Goal: Task Accomplishment & Management: Use online tool/utility

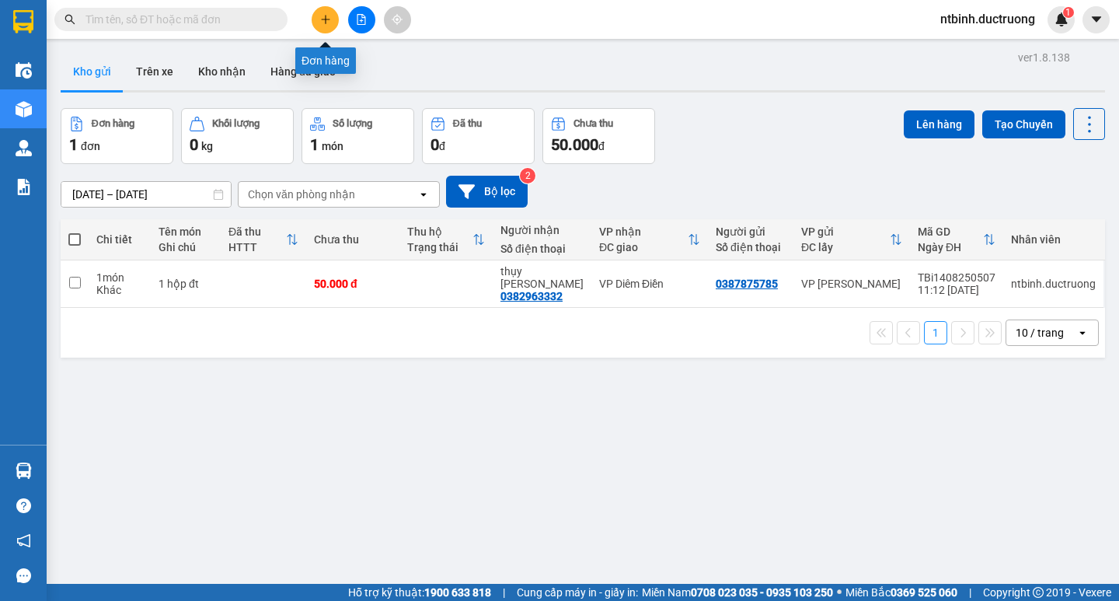
click at [338, 19] on button at bounding box center [325, 19] width 27 height 27
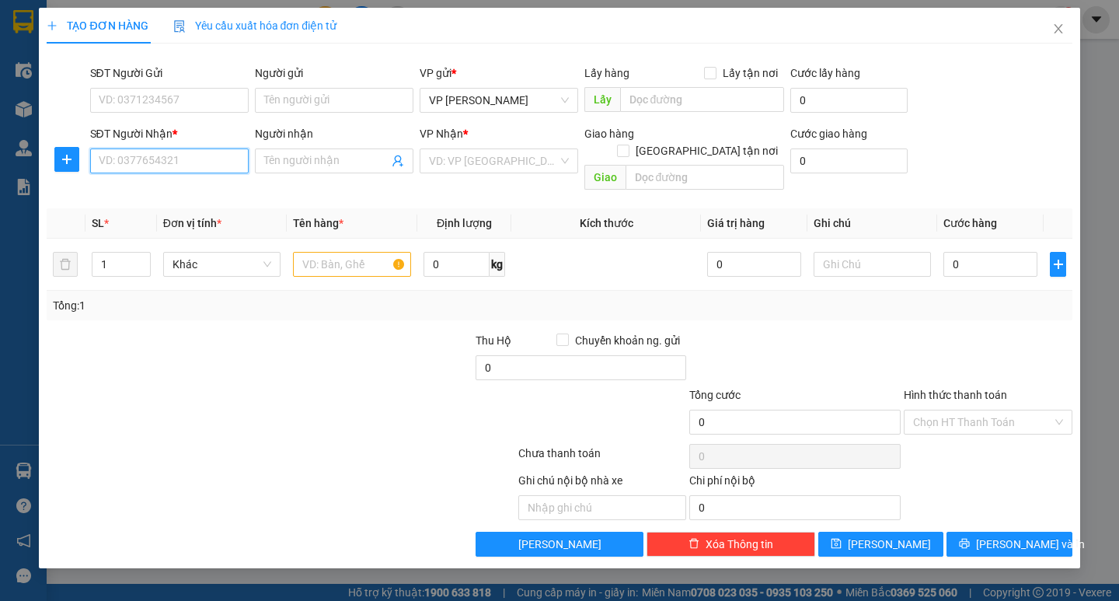
click at [115, 162] on input "SĐT Người Nhận *" at bounding box center [169, 160] width 159 height 25
click at [281, 162] on input "Người nhận" at bounding box center [326, 160] width 124 height 17
click at [197, 173] on div "SĐT Người Nhận * 0975420983" at bounding box center [169, 152] width 159 height 54
click at [197, 165] on input "0975420983" at bounding box center [169, 160] width 159 height 25
type input "0975420988"
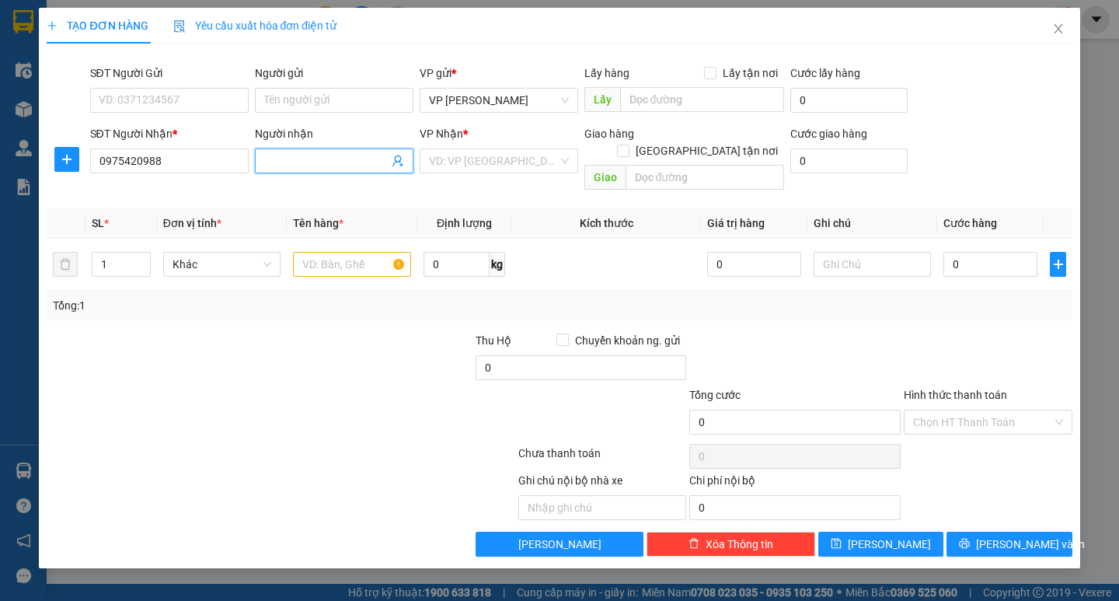
click at [303, 153] on input "Người nhận" at bounding box center [326, 160] width 124 height 17
click at [474, 148] on div "VD: VP Sài Gòn" at bounding box center [499, 160] width 159 height 25
type input "0393375678"
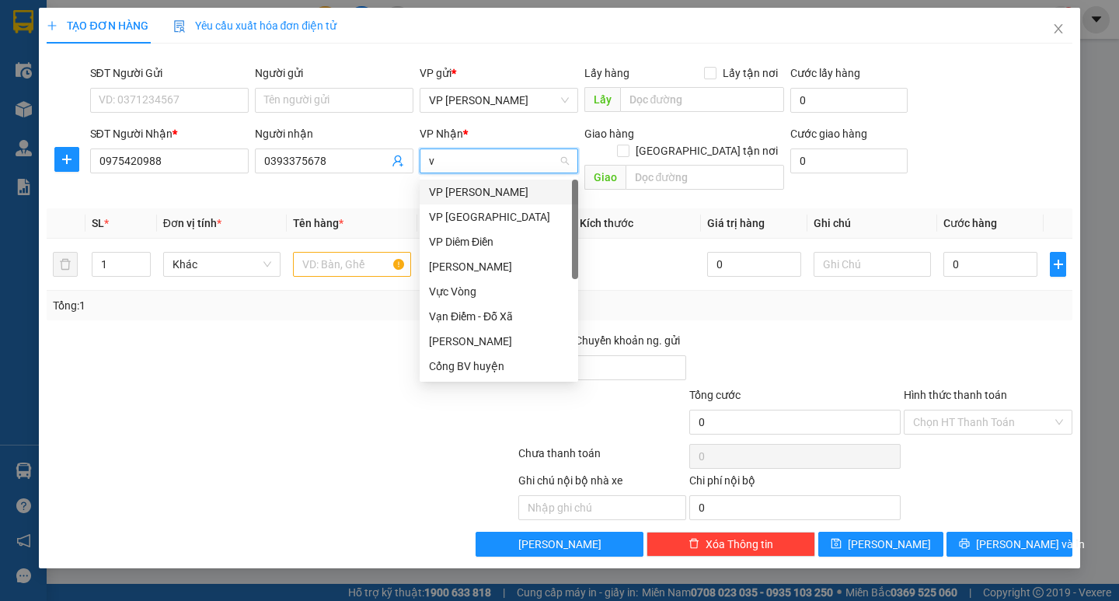
type input "vp"
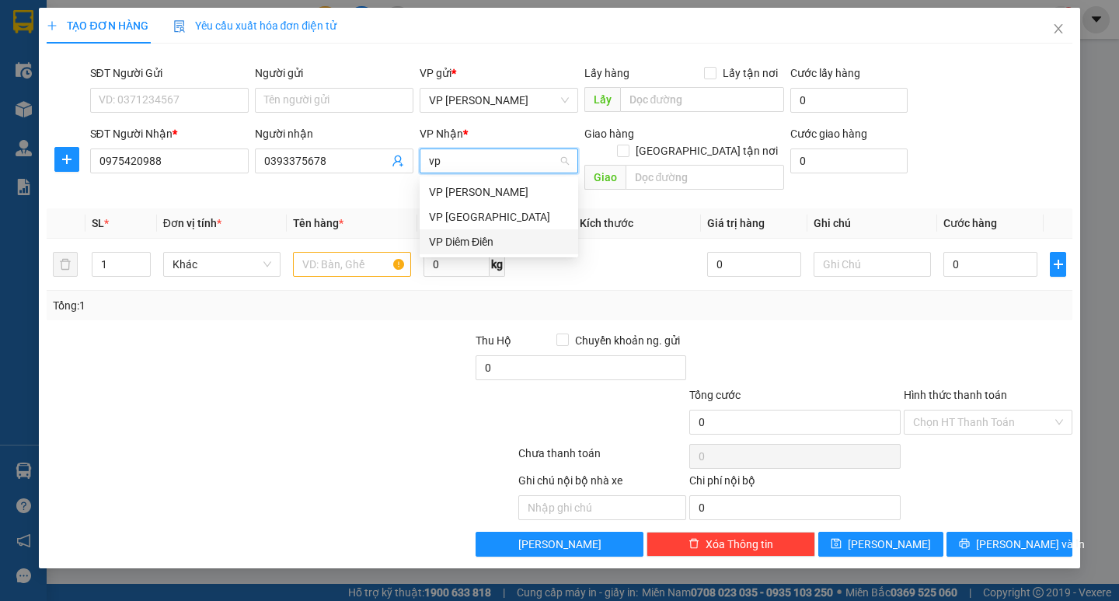
click at [479, 240] on div "VP Diêm Điền" at bounding box center [499, 241] width 140 height 17
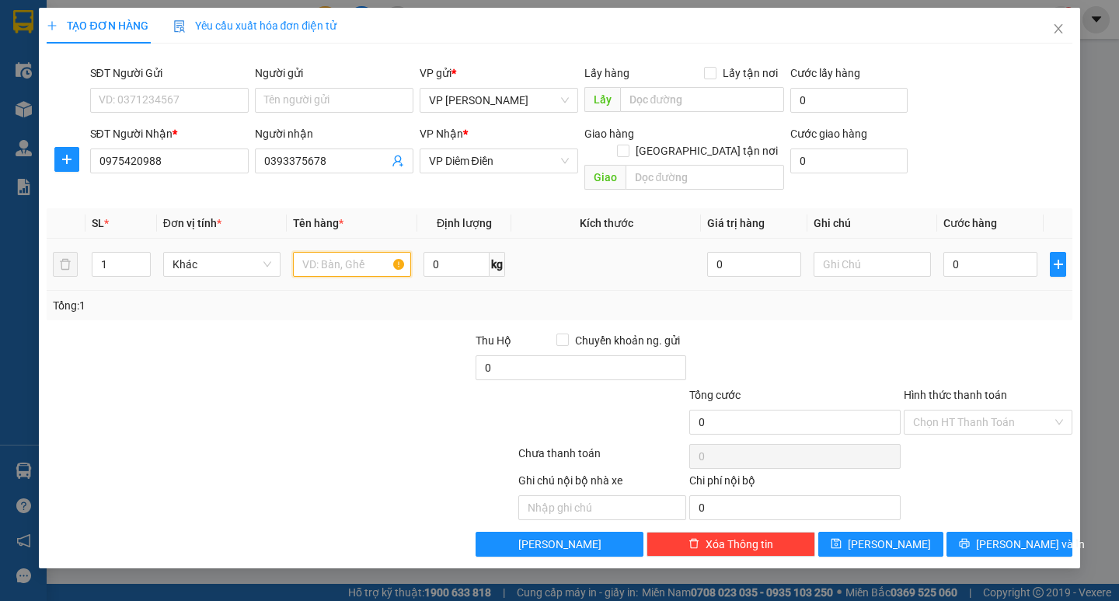
click at [308, 252] on input "text" at bounding box center [351, 264] width 117 height 25
type input "1 catong + 1 boc deen"
click at [968, 255] on input "0" at bounding box center [991, 264] width 94 height 25
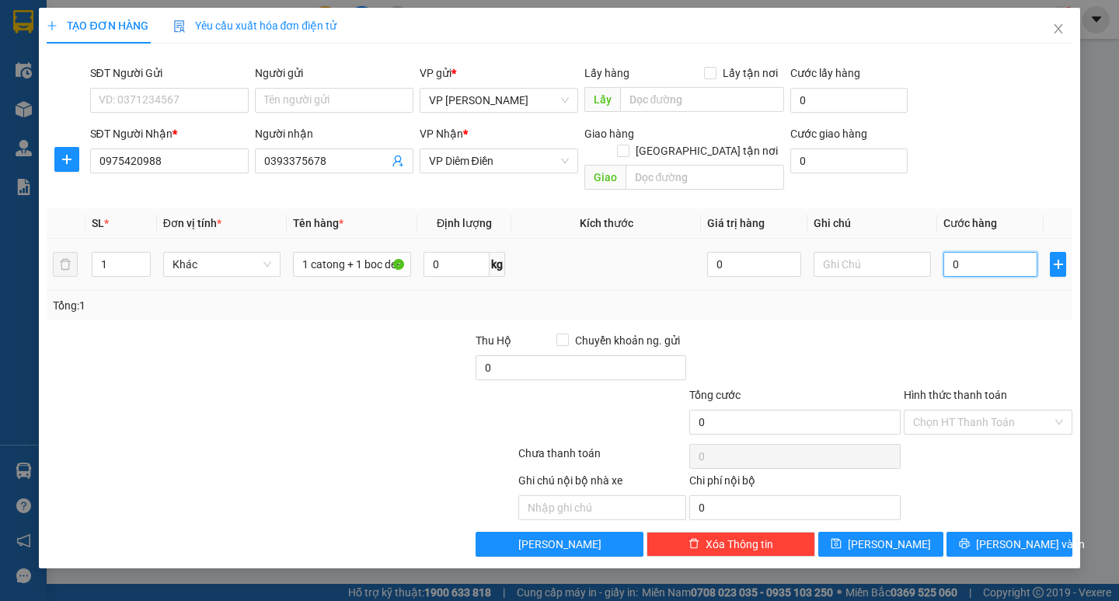
click at [948, 254] on input "0" at bounding box center [991, 264] width 94 height 25
type input "80"
type input "80.000"
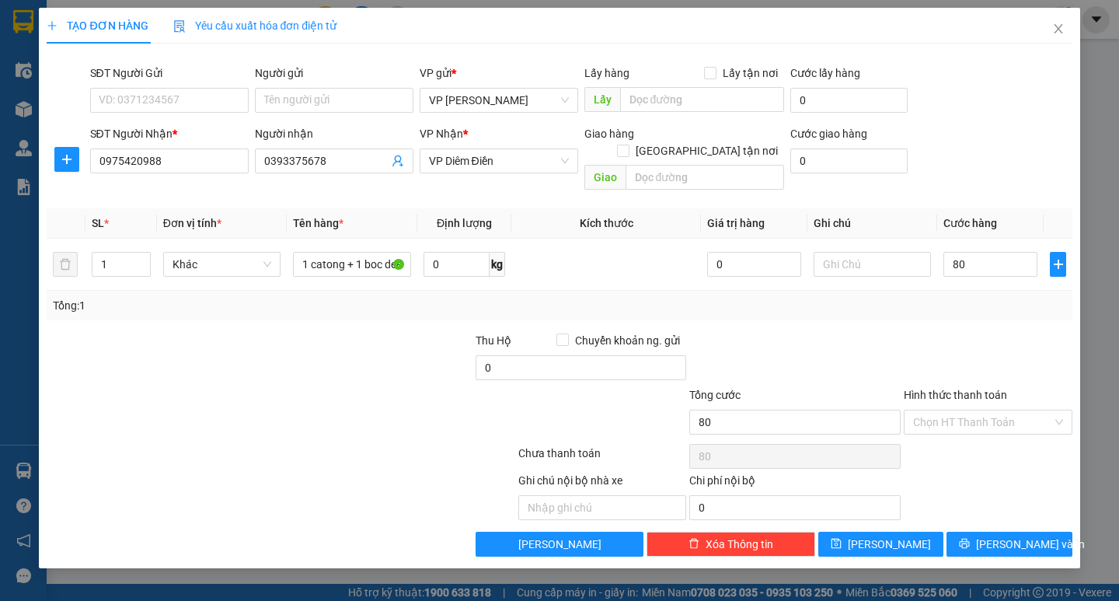
type input "80.000"
click at [967, 298] on div "Tổng: 1" at bounding box center [559, 306] width 1025 height 30
click at [991, 410] on input "Hình thức thanh toán" at bounding box center [982, 421] width 139 height 23
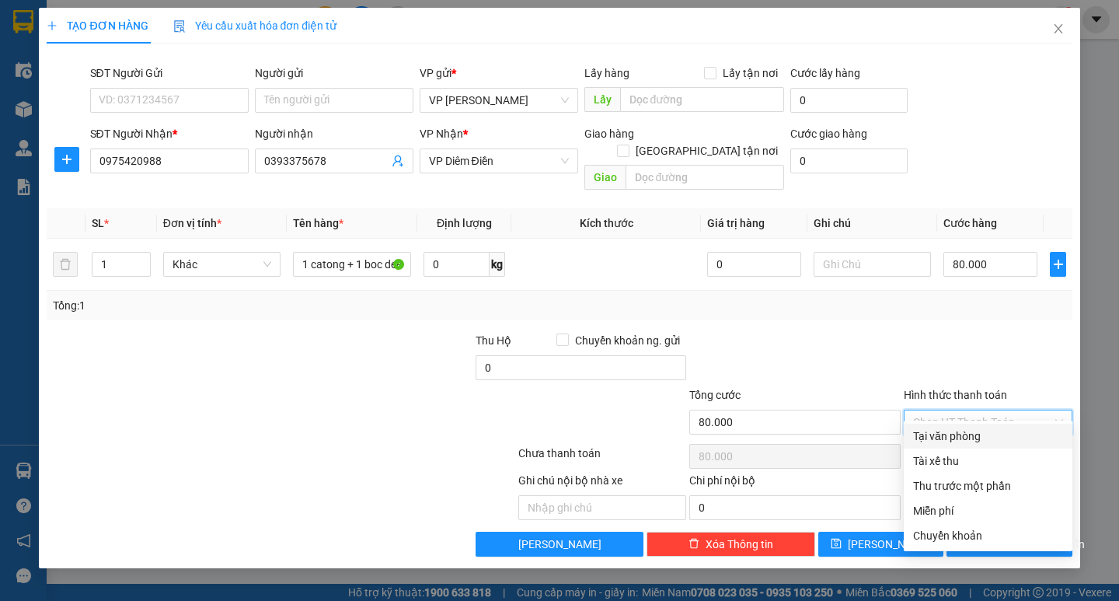
click at [983, 431] on div "Tại văn phòng" at bounding box center [988, 435] width 150 height 17
type input "0"
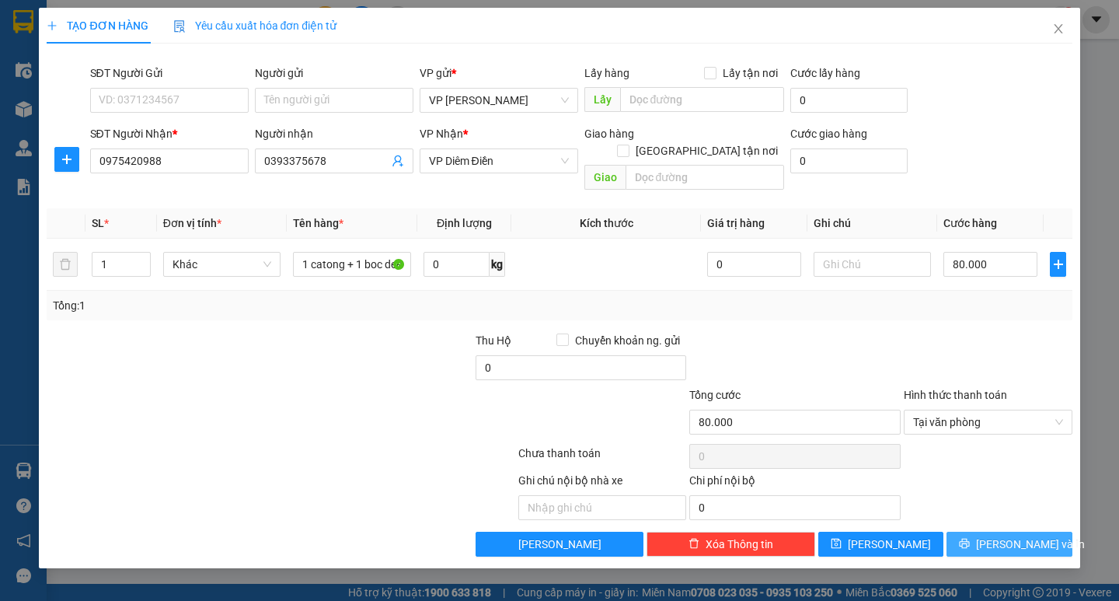
click at [1012, 535] on span "Lưu và In" at bounding box center [1030, 543] width 109 height 17
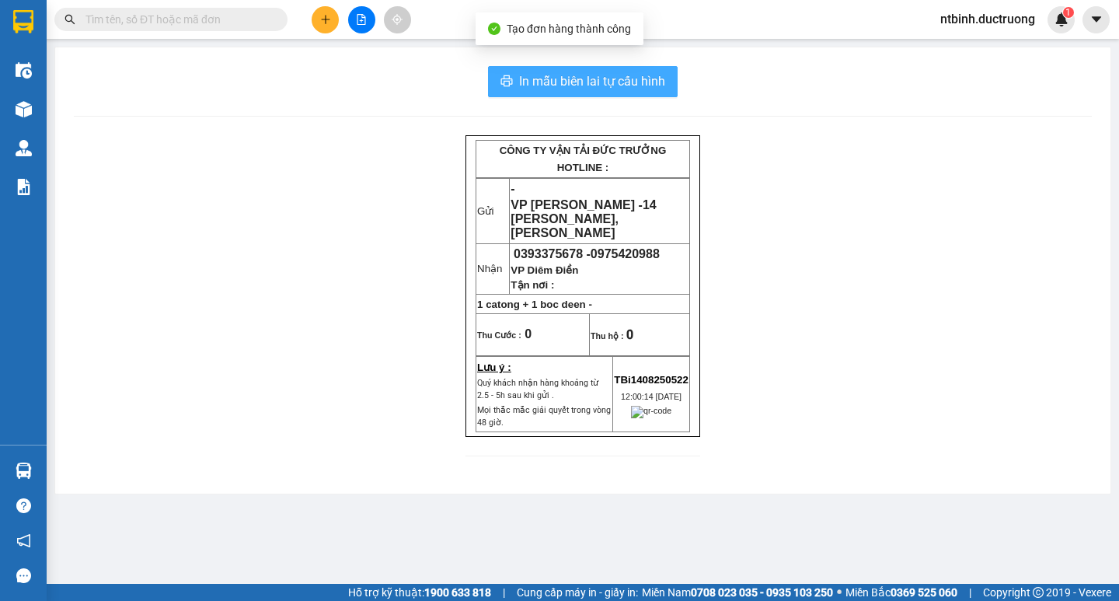
click at [576, 82] on span "In mẫu biên lai tự cấu hình" at bounding box center [592, 81] width 146 height 19
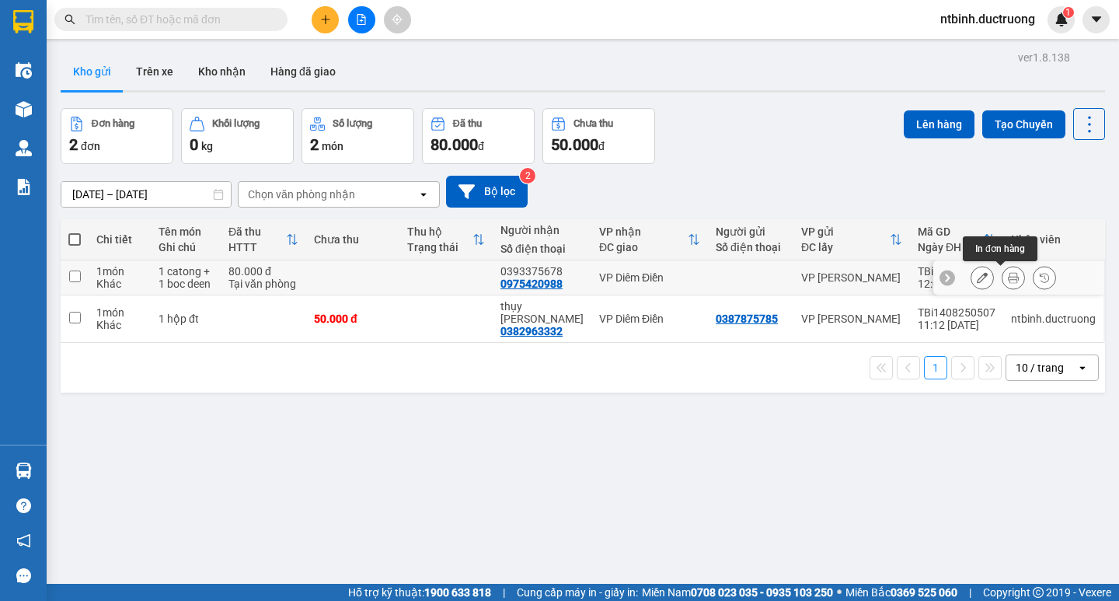
click at [1008, 277] on icon at bounding box center [1013, 277] width 11 height 11
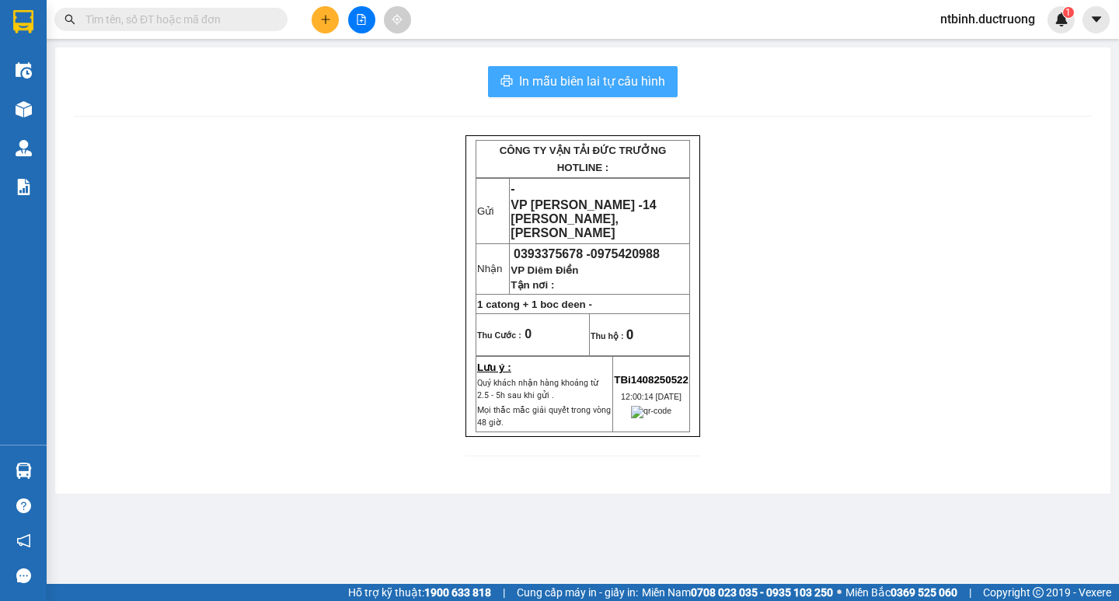
click at [551, 76] on span "In mẫu biên lai tự cấu hình" at bounding box center [592, 81] width 146 height 19
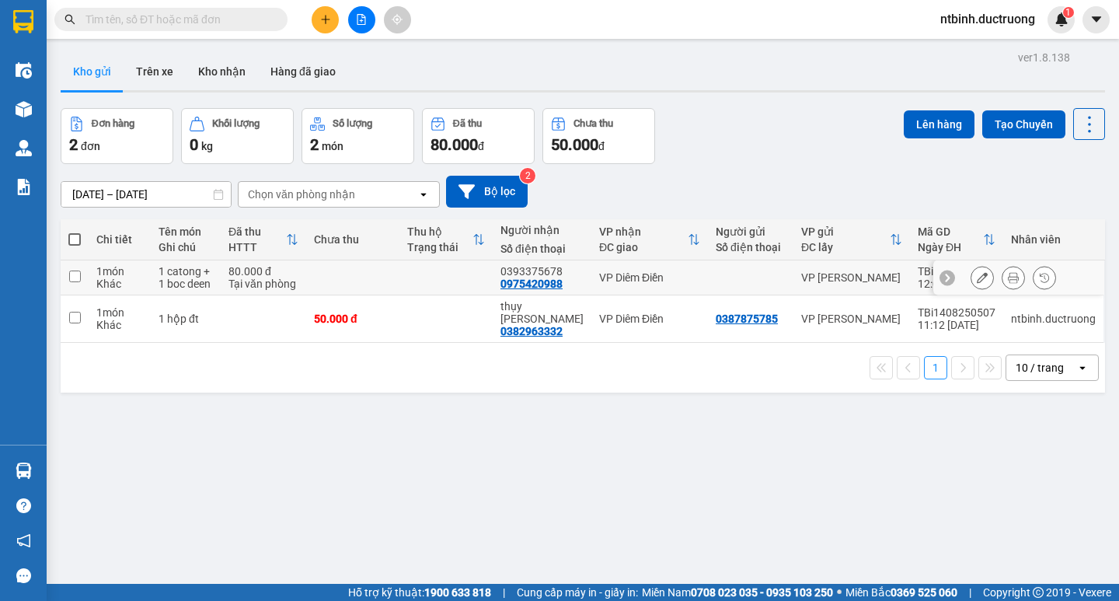
click at [422, 281] on td at bounding box center [445, 277] width 93 height 35
checkbox input "true"
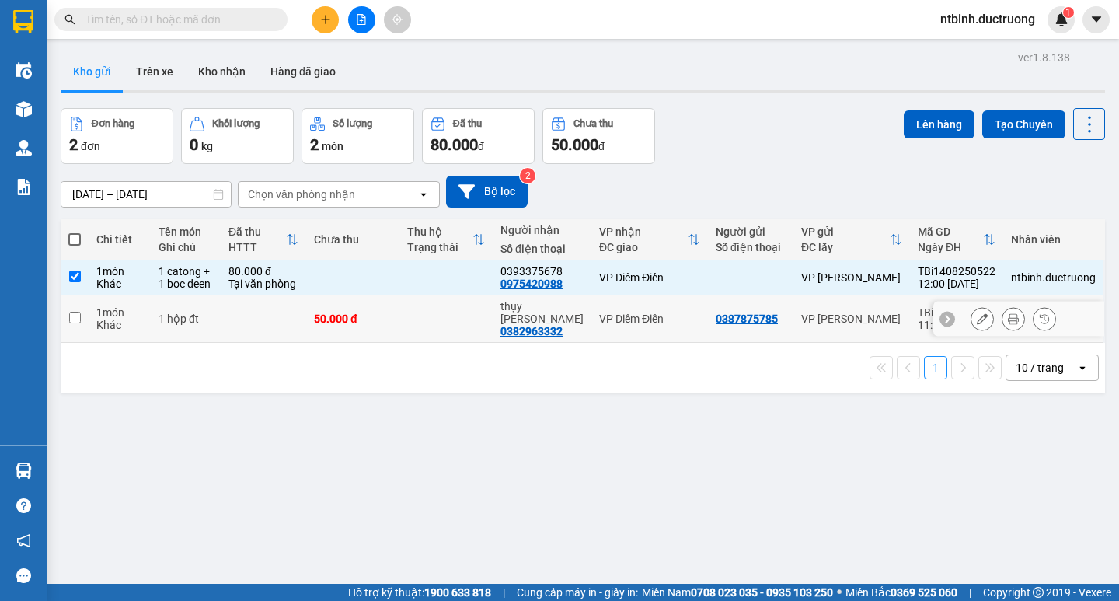
click at [417, 305] on td at bounding box center [445, 318] width 93 height 47
checkbox input "true"
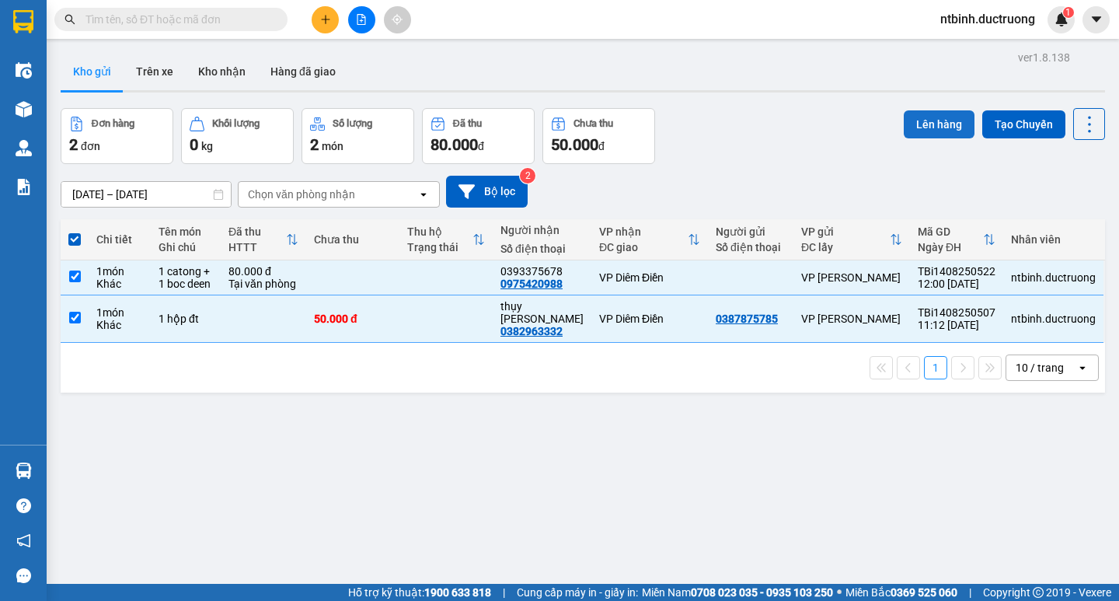
click at [924, 128] on button "Lên hàng" at bounding box center [939, 124] width 71 height 28
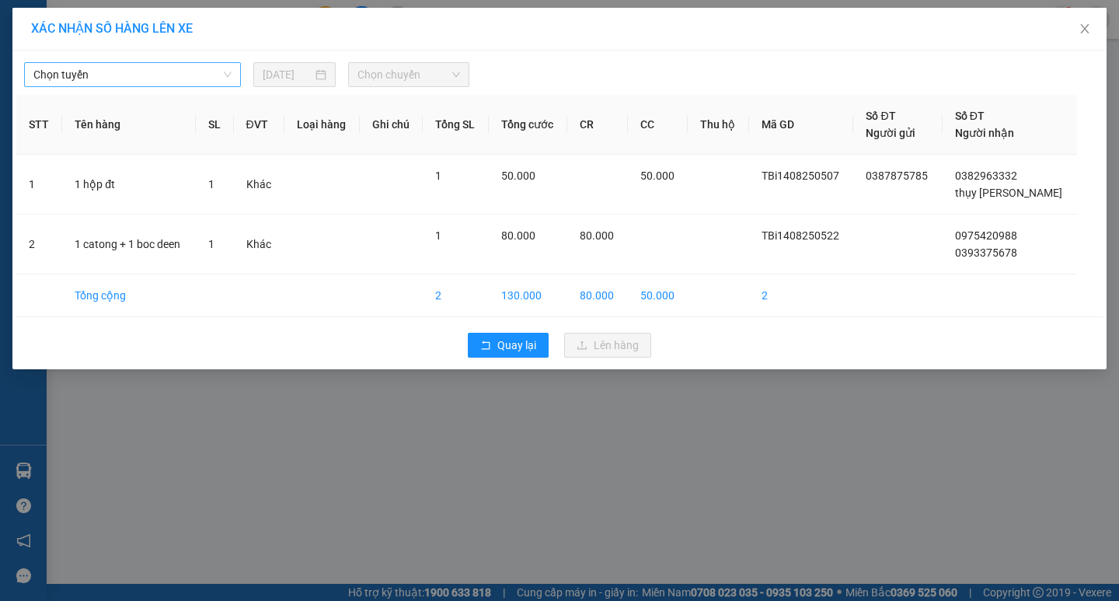
click at [186, 68] on span "Chọn tuyến" at bounding box center [132, 74] width 198 height 23
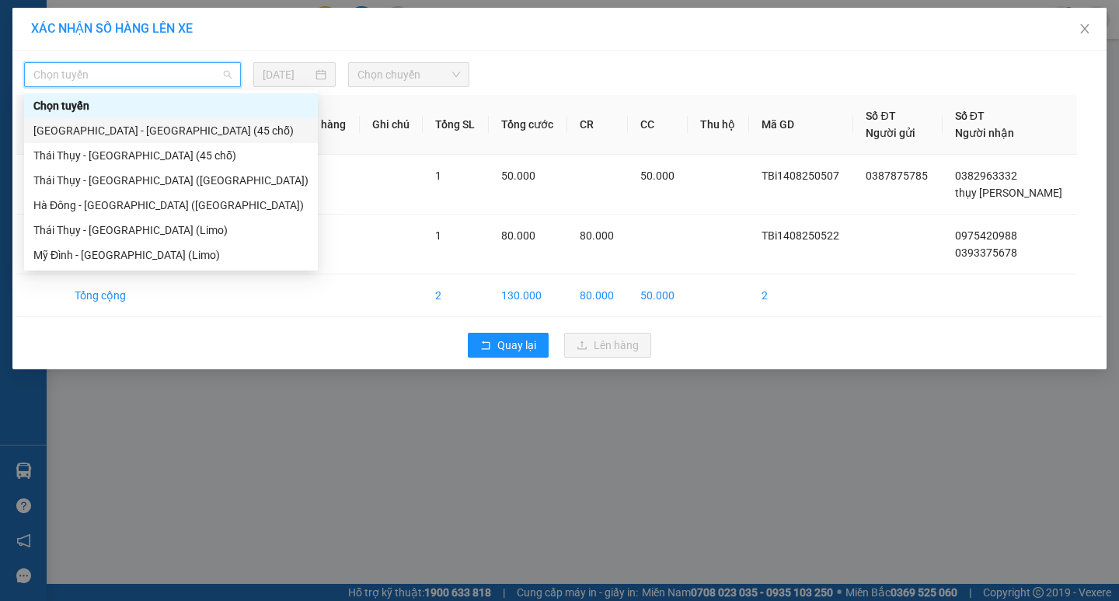
click at [180, 139] on div "Hà Nội - Thái Thụy (45 chỗ)" at bounding box center [171, 130] width 294 height 25
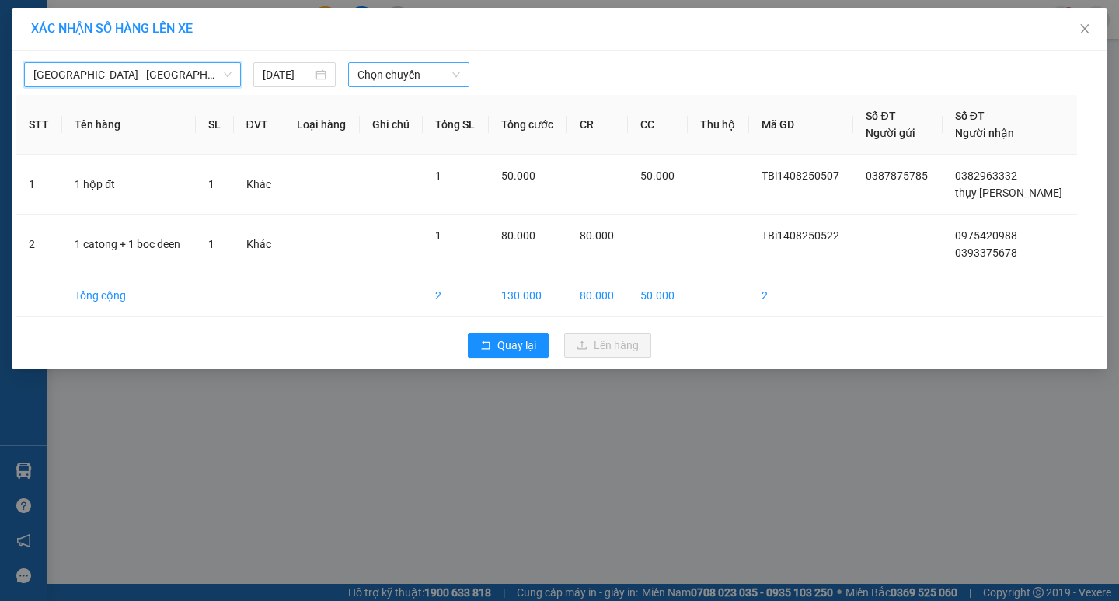
click at [403, 80] on span "Chọn chuyến" at bounding box center [409, 74] width 103 height 23
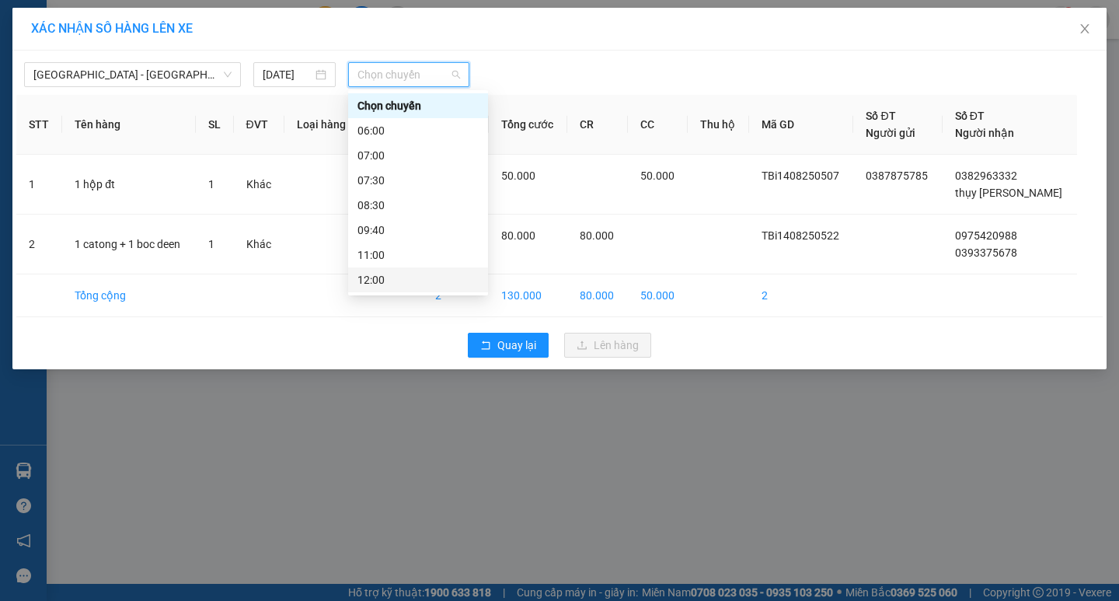
click at [436, 275] on div "12:00" at bounding box center [418, 279] width 121 height 17
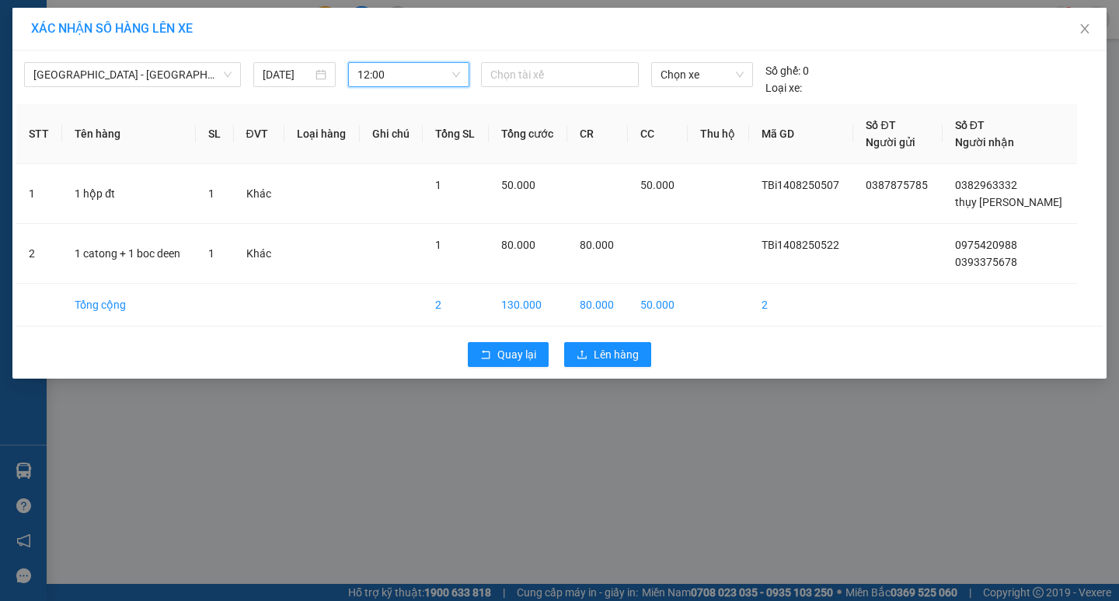
click at [616, 369] on div "Quay lại Lên hàng" at bounding box center [559, 354] width 1087 height 40
click at [608, 354] on span "Lên hàng" at bounding box center [616, 354] width 45 height 17
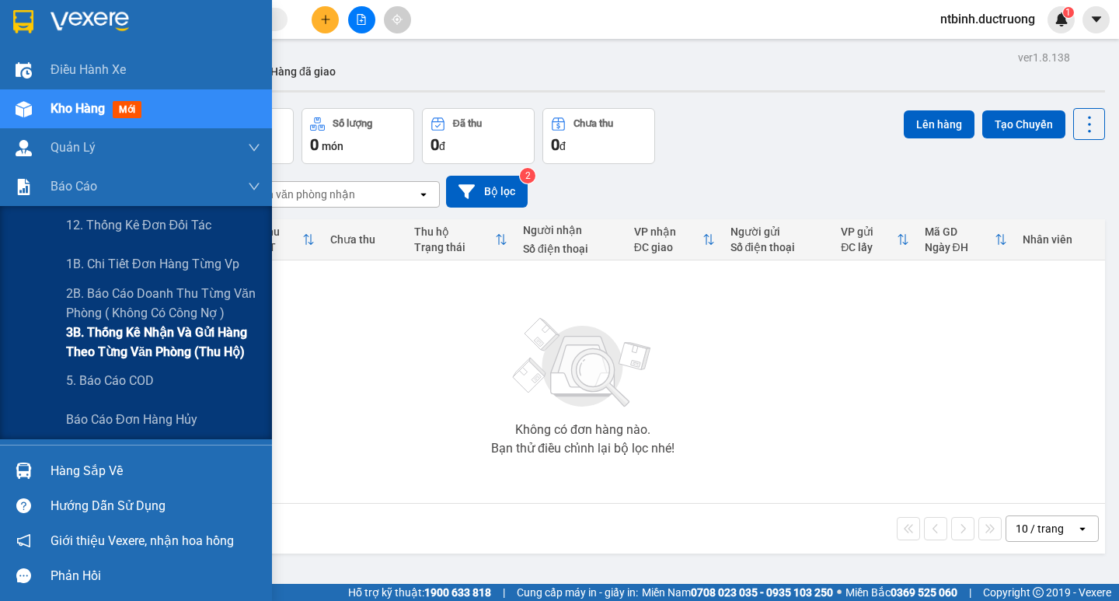
click at [128, 345] on span "3B. Thống kê nhận và gửi hàng theo từng văn phòng (thu hộ)" at bounding box center [163, 342] width 194 height 39
